Goal: Information Seeking & Learning: Learn about a topic

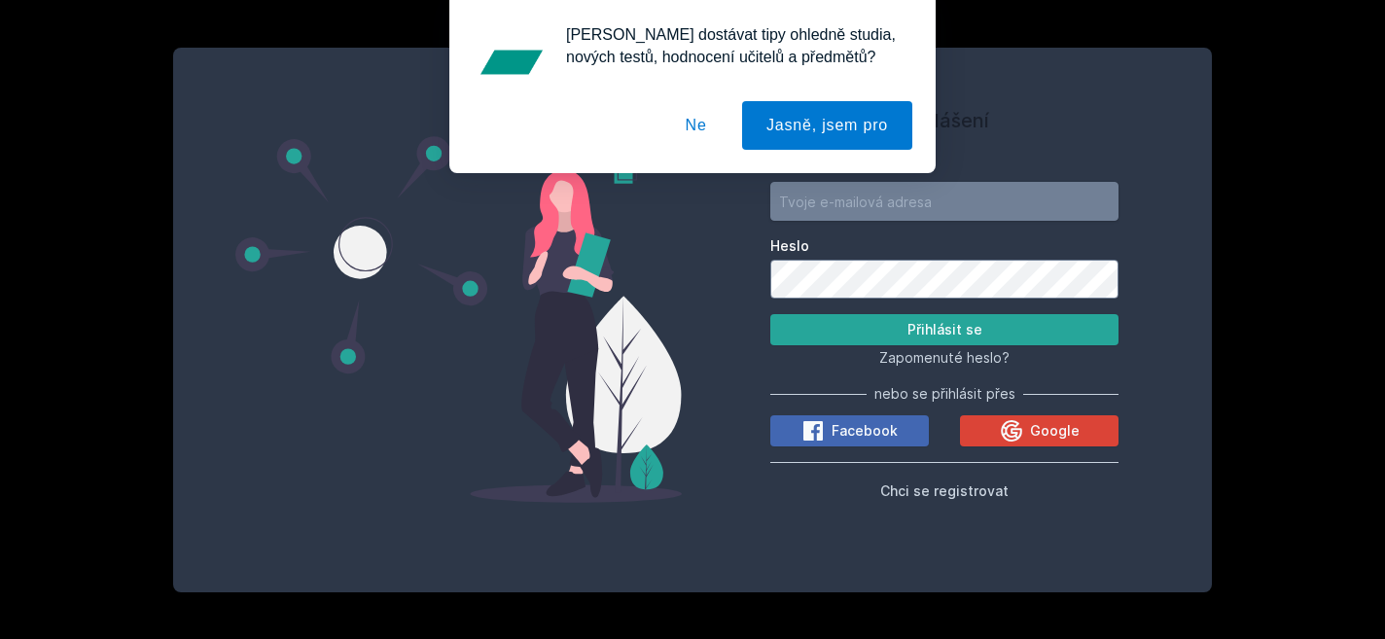
type input "[EMAIL_ADDRESS][DOMAIN_NAME]"
click at [688, 132] on button "Ne" at bounding box center [696, 125] width 70 height 49
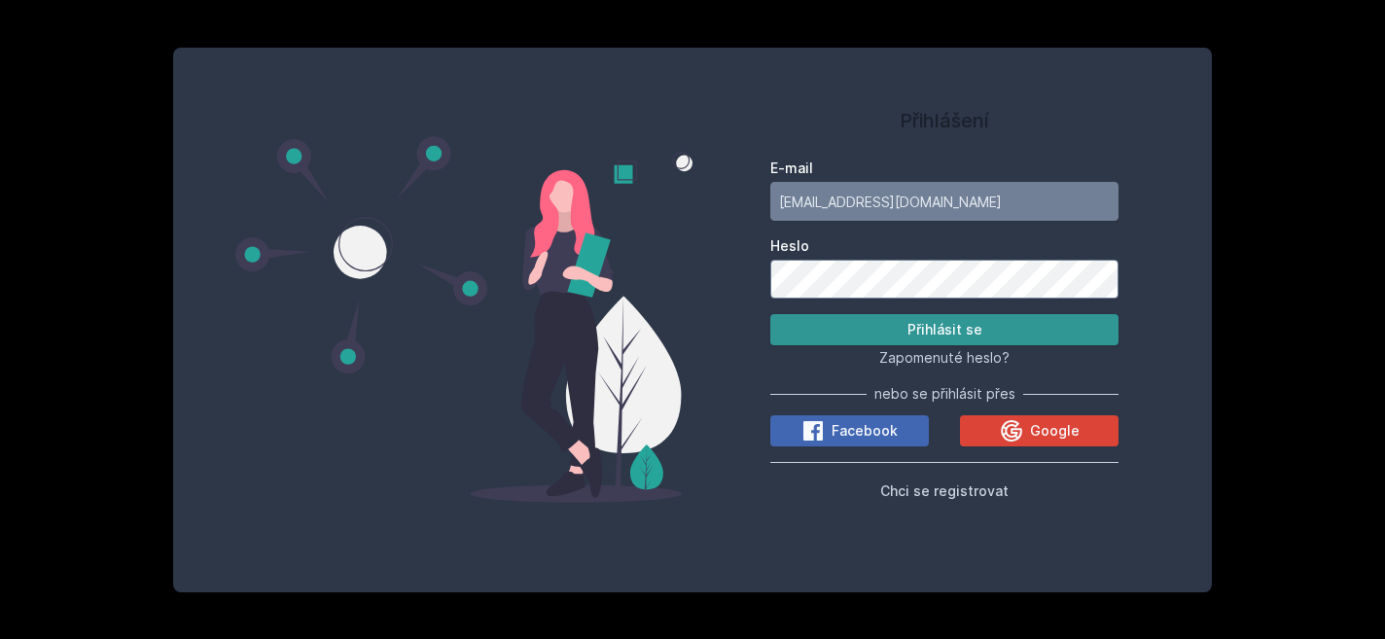
click at [882, 337] on button "Přihlásit se" at bounding box center [944, 329] width 348 height 31
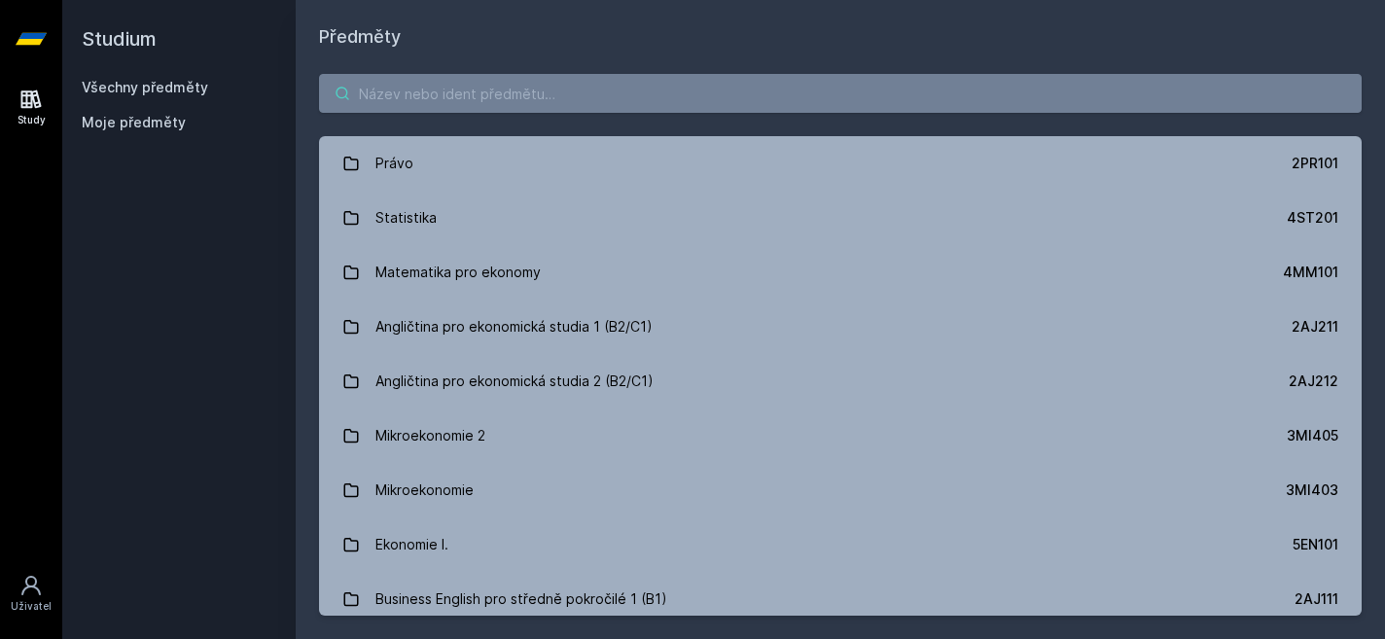
click at [619, 97] on input "search" at bounding box center [840, 93] width 1043 height 39
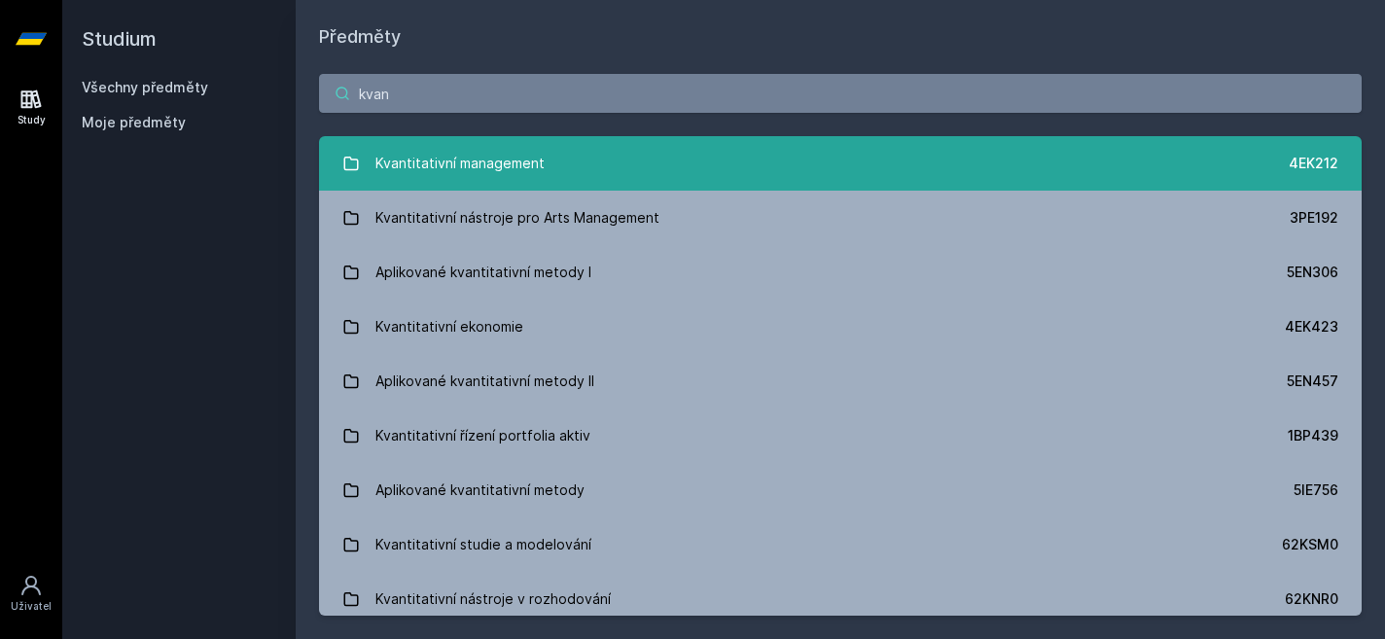
type input "kvan"
click at [601, 152] on link "Kvantitativní management 4EK212" at bounding box center [840, 163] width 1043 height 54
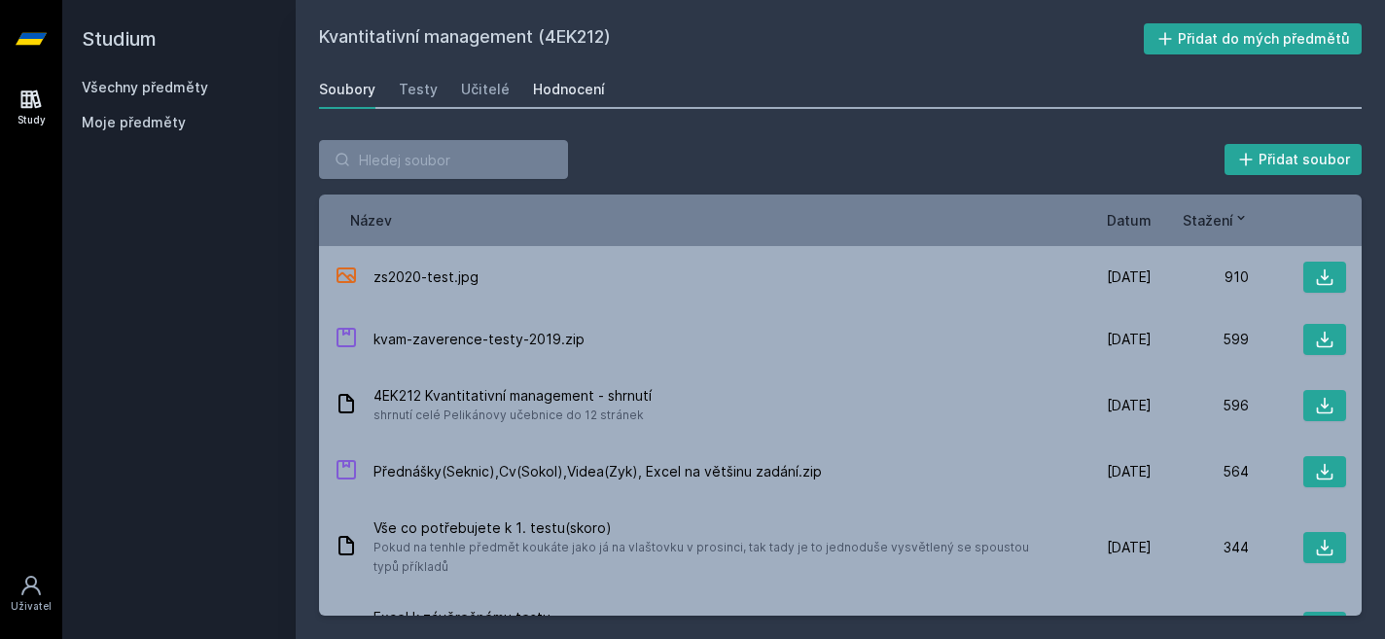
click at [568, 85] on div "Hodnocení" at bounding box center [569, 89] width 72 height 19
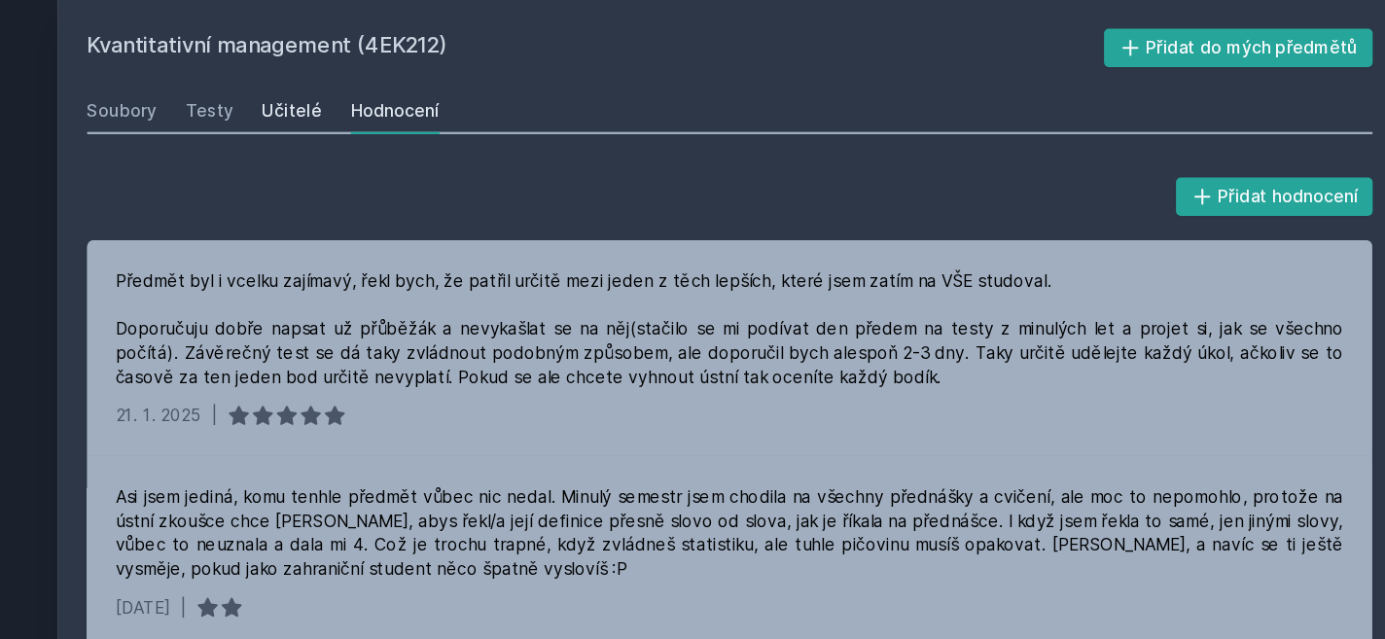
click at [481, 97] on div "Učitelé" at bounding box center [485, 89] width 49 height 19
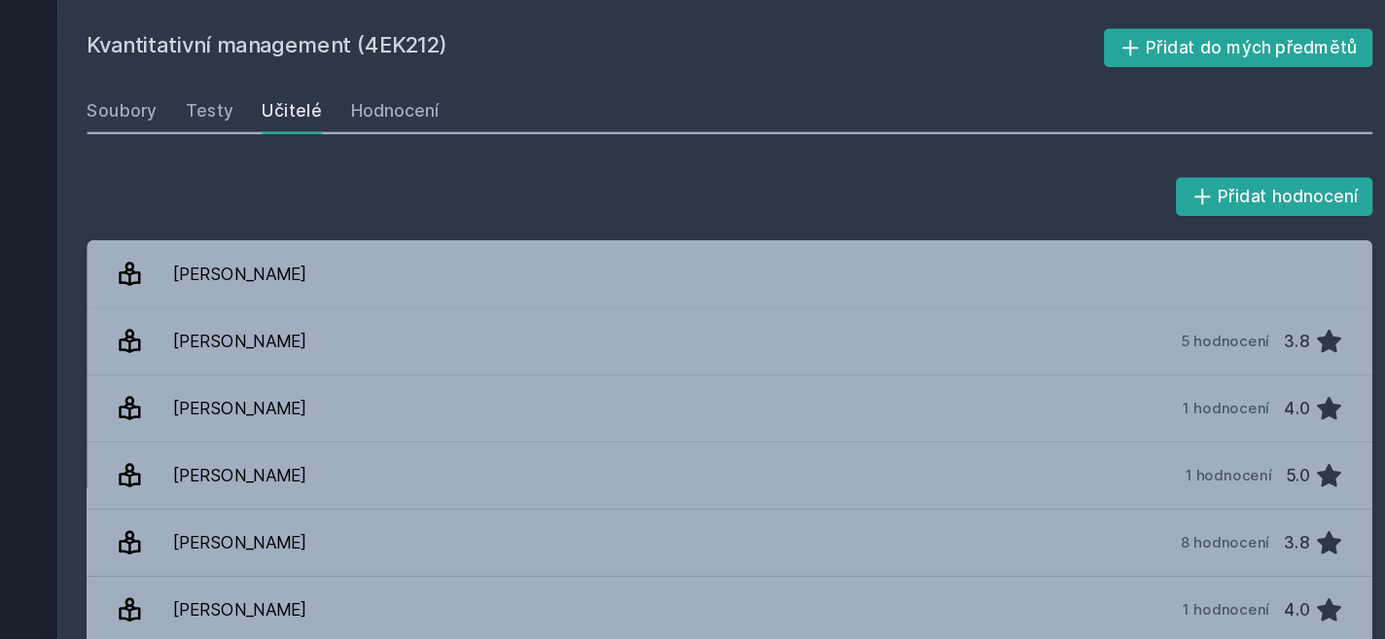
click at [433, 90] on div "Soubory Testy Učitelé Hodnocení" at bounding box center [840, 89] width 1043 height 39
click at [402, 92] on div "Testy" at bounding box center [418, 89] width 39 height 19
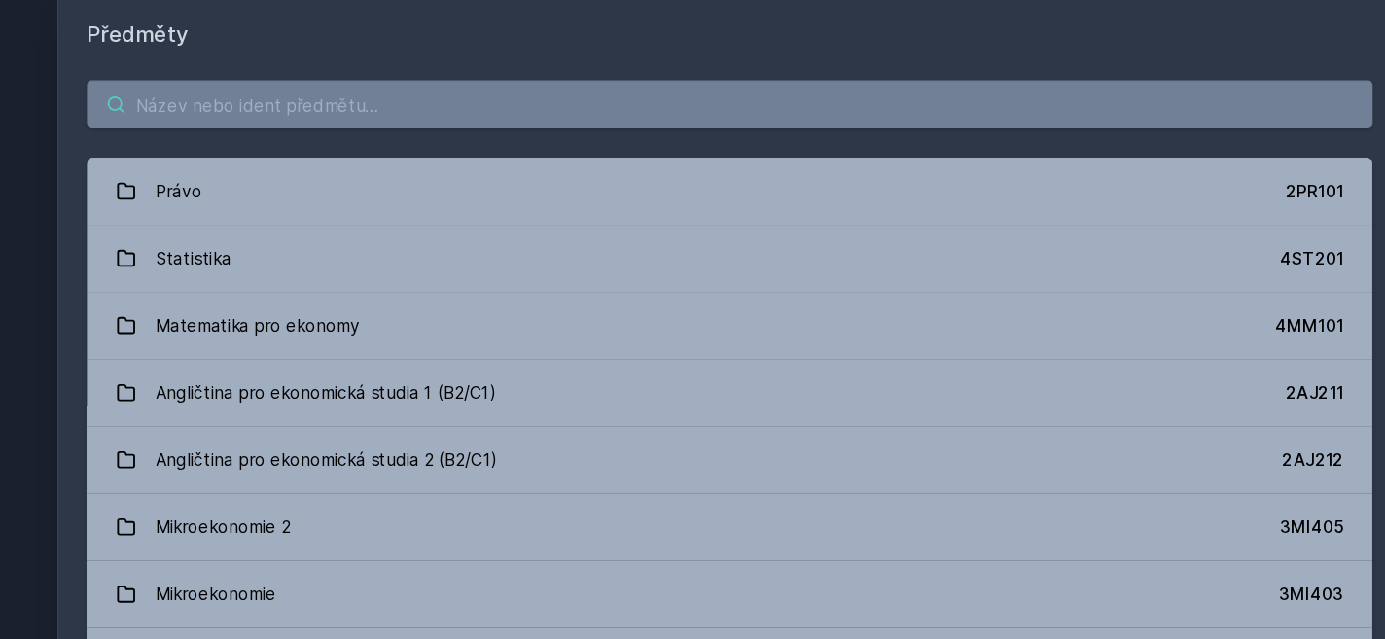
click at [490, 101] on input "search" at bounding box center [840, 93] width 1043 height 39
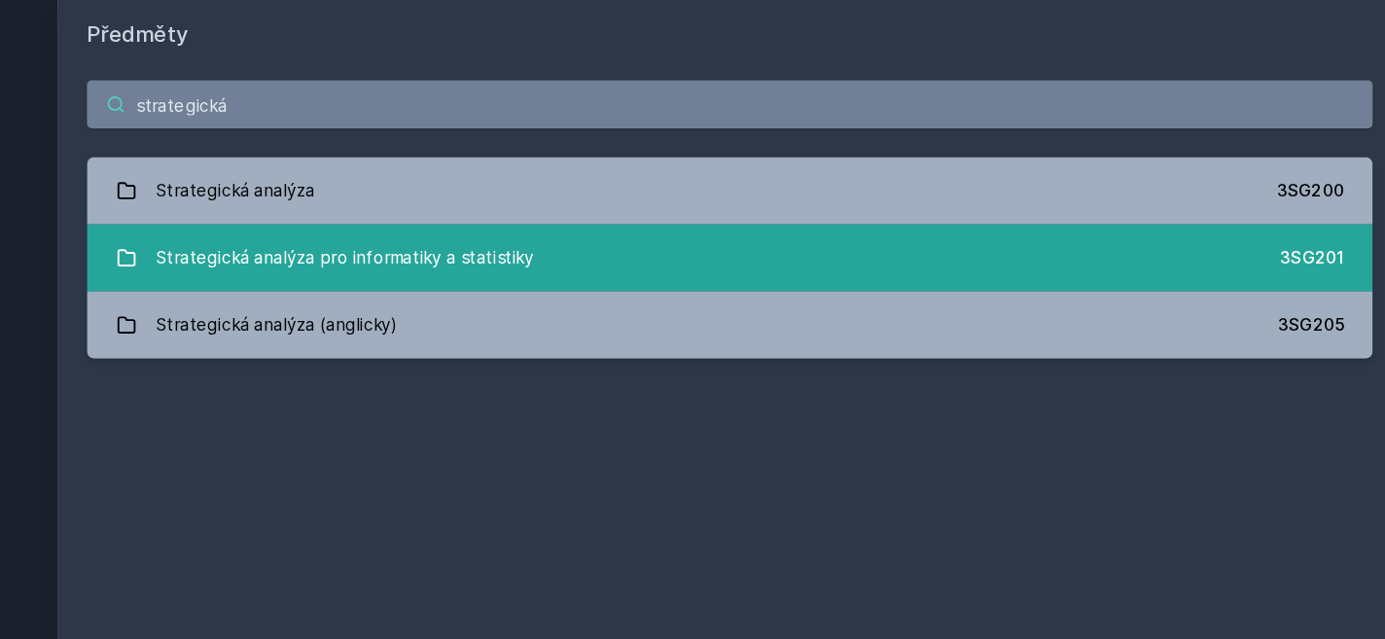
type input "strategická"
click at [505, 213] on div "Strategická analýza pro informatiky a statistiky" at bounding box center [528, 217] width 306 height 39
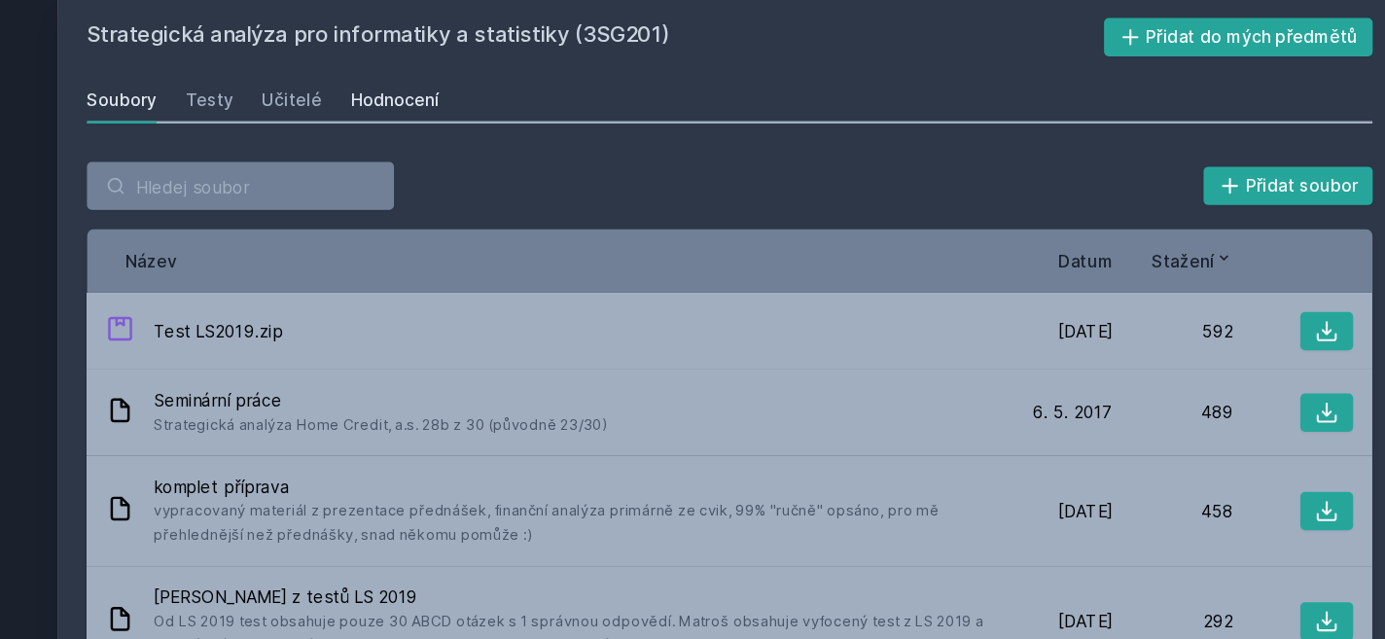
click at [556, 89] on div "Hodnocení" at bounding box center [569, 89] width 72 height 19
